Goal: Find specific page/section: Find specific page/section

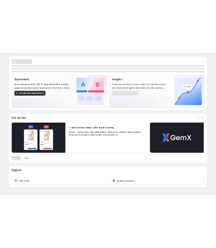
scroll to position [20, 0]
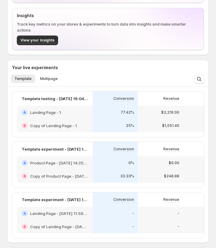
scroll to position [88, 0]
